Goal: Task Accomplishment & Management: Use online tool/utility

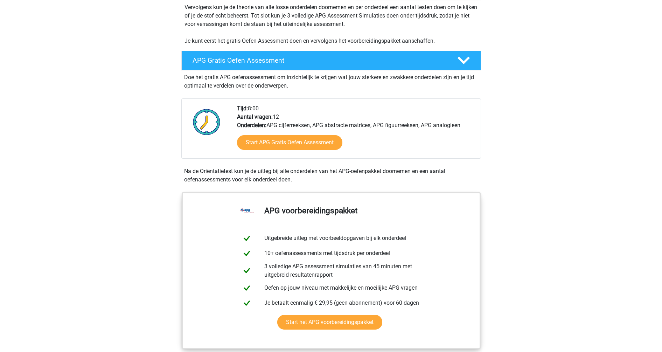
scroll to position [157, 0]
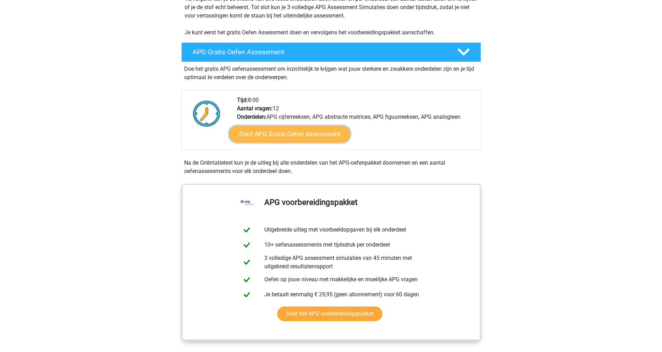
click at [283, 138] on link "Start APG Gratis Oefen Assessment" at bounding box center [289, 134] width 121 height 17
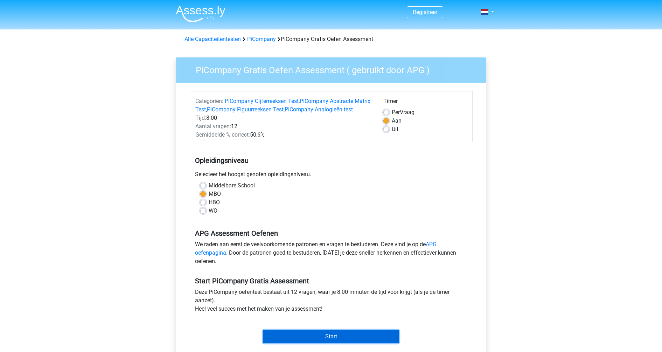
click at [319, 343] on input "Start" at bounding box center [331, 336] width 136 height 13
